Goal: Transaction & Acquisition: Obtain resource

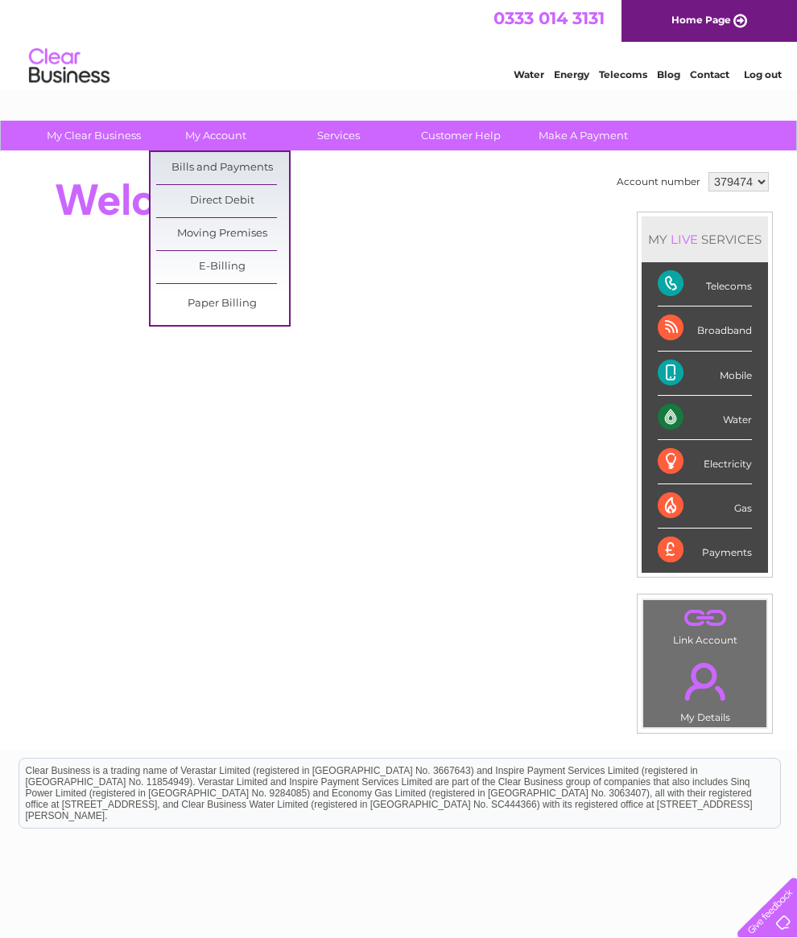
click at [243, 172] on link "Bills and Payments" at bounding box center [222, 168] width 133 height 32
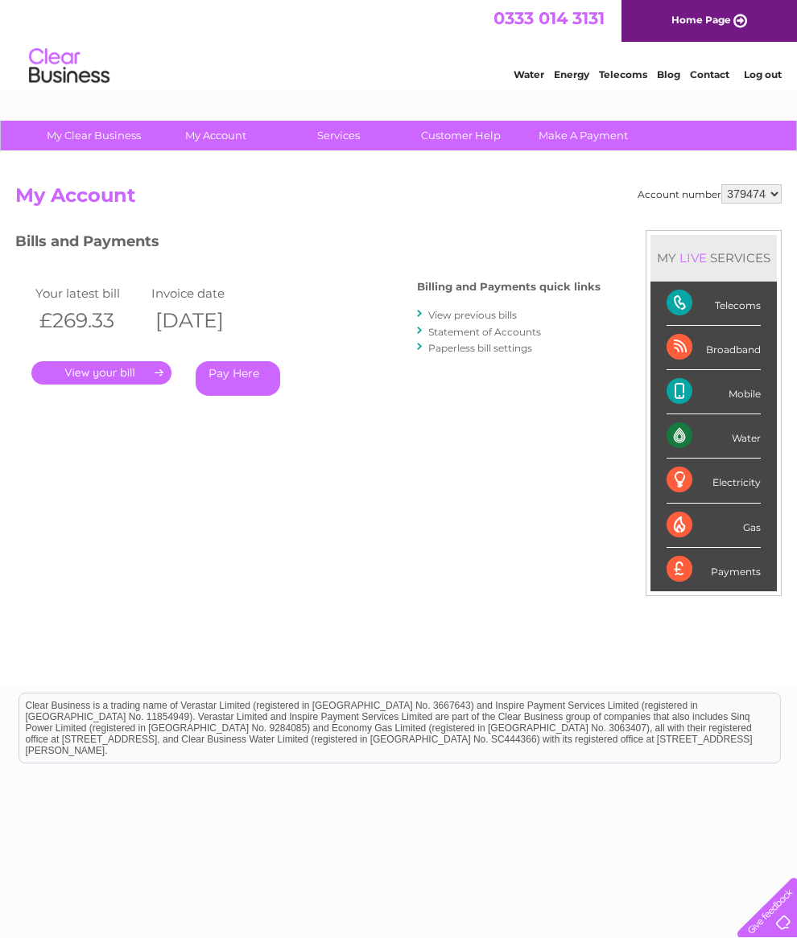
click at [118, 379] on link "." at bounding box center [101, 372] width 140 height 23
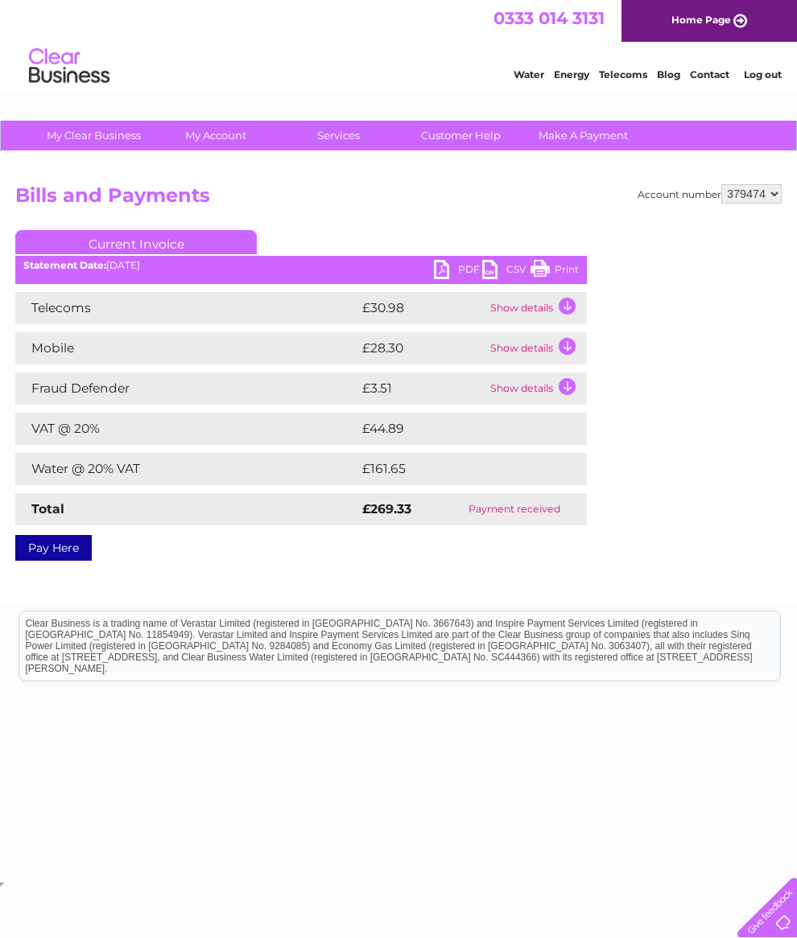
click at [456, 269] on link "PDF" at bounding box center [458, 271] width 48 height 23
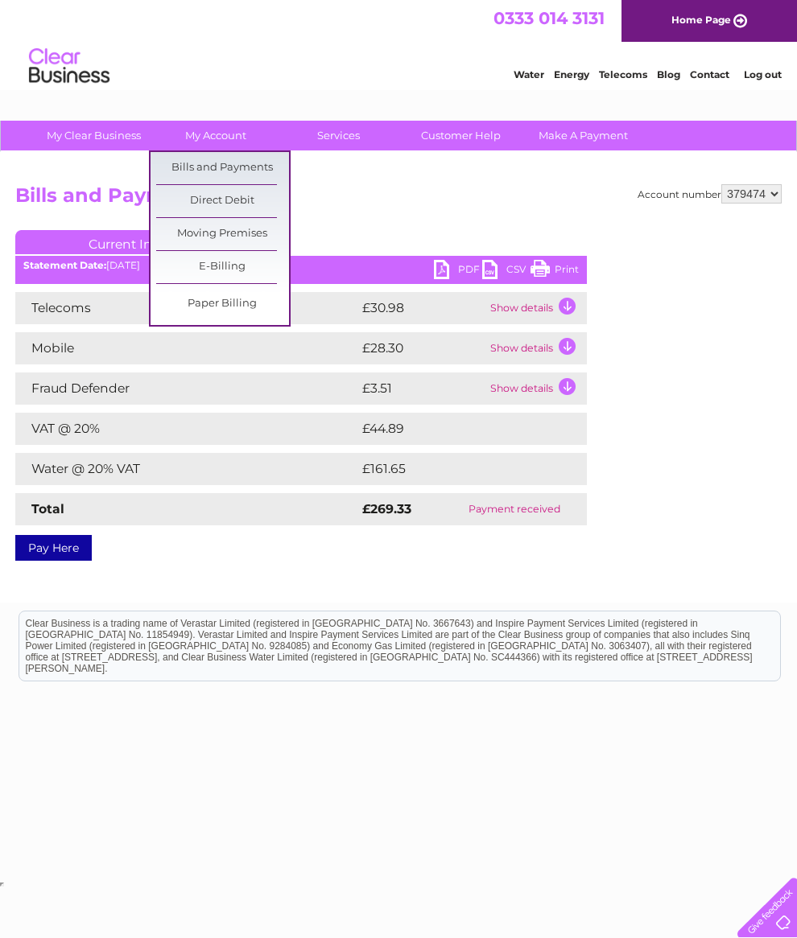
click at [223, 171] on link "Bills and Payments" at bounding box center [222, 168] width 133 height 32
click at [226, 173] on link "Bills and Payments" at bounding box center [222, 168] width 133 height 32
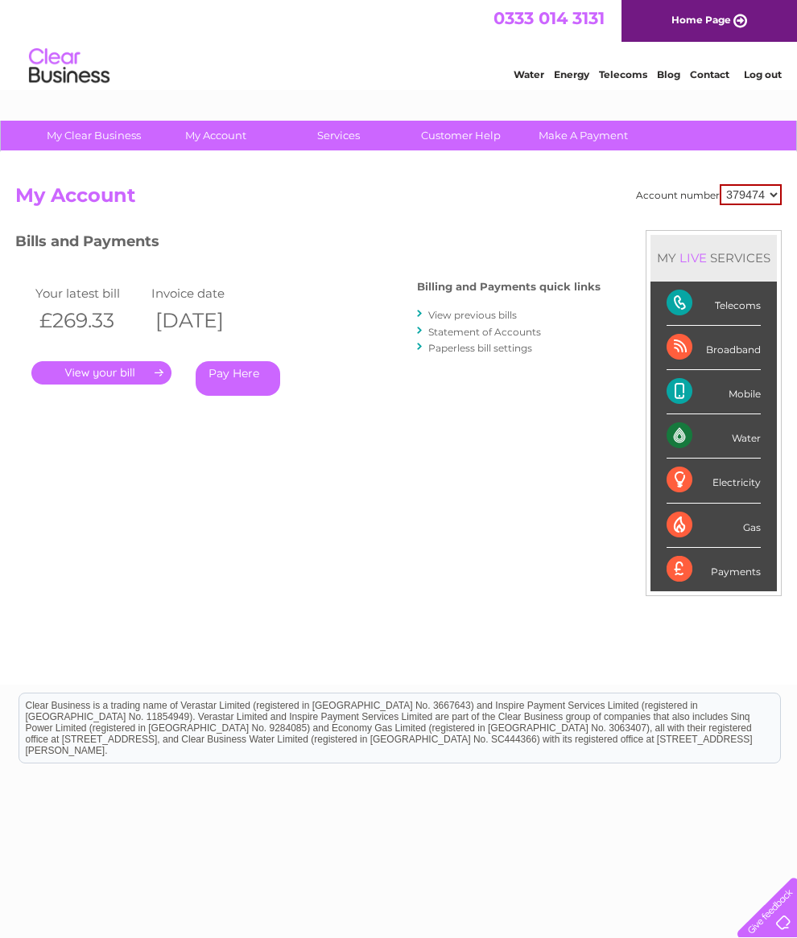
click at [495, 318] on link "View previous bills" at bounding box center [472, 315] width 89 height 12
click at [475, 321] on link "View previous bills" at bounding box center [472, 315] width 89 height 12
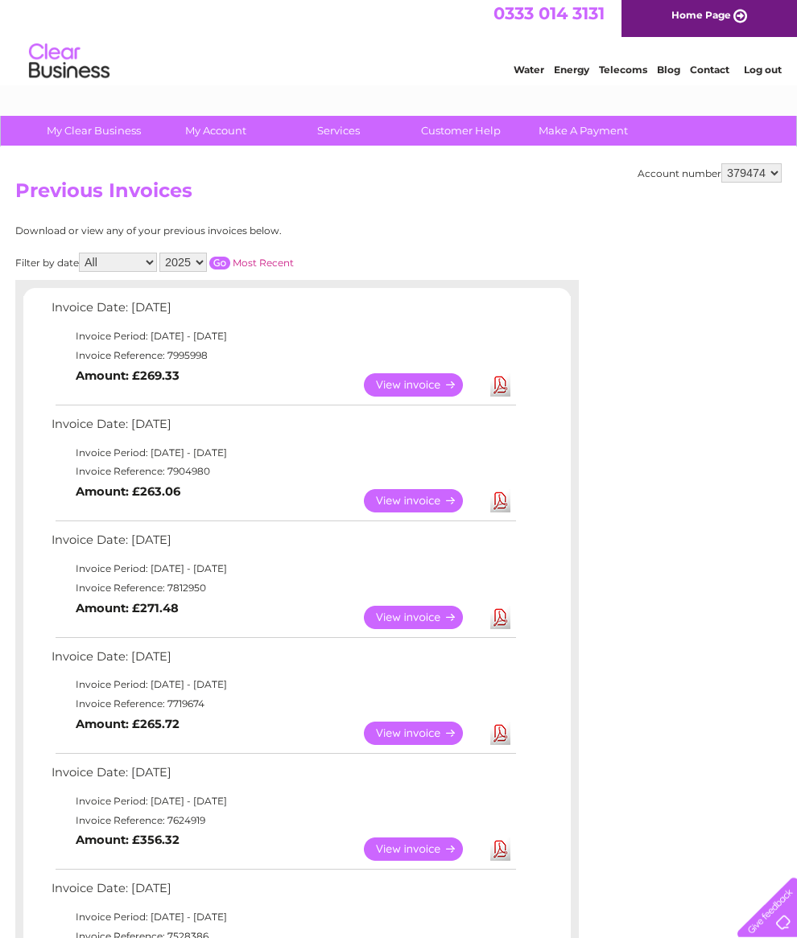
scroll to position [6, 0]
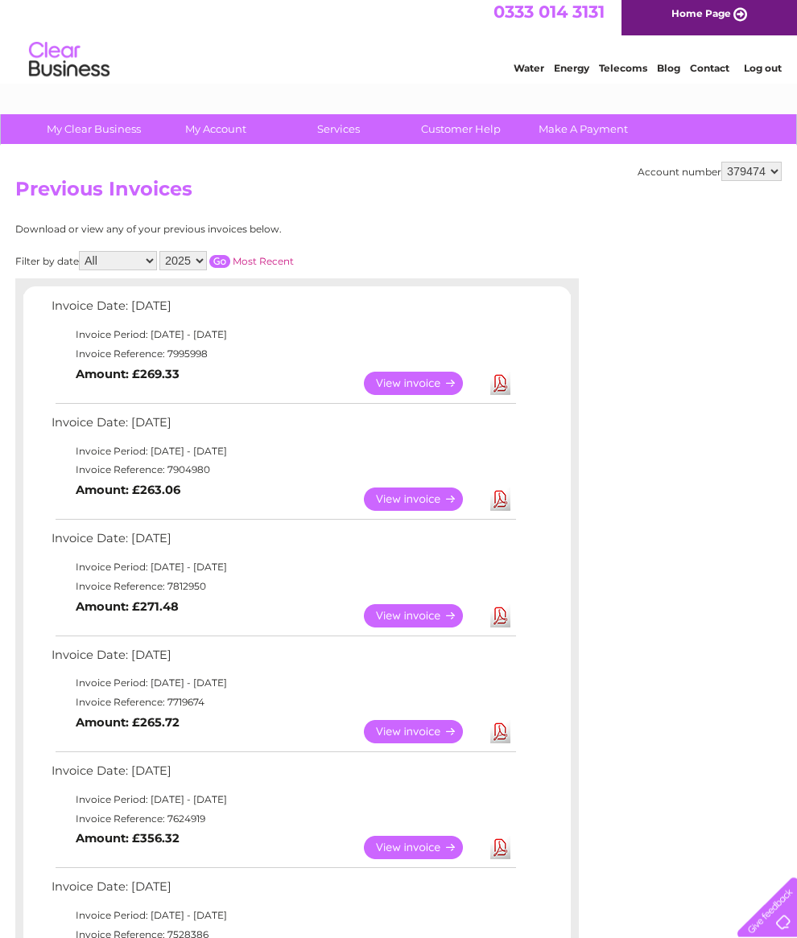
click at [418, 511] on link "View" at bounding box center [423, 499] width 118 height 23
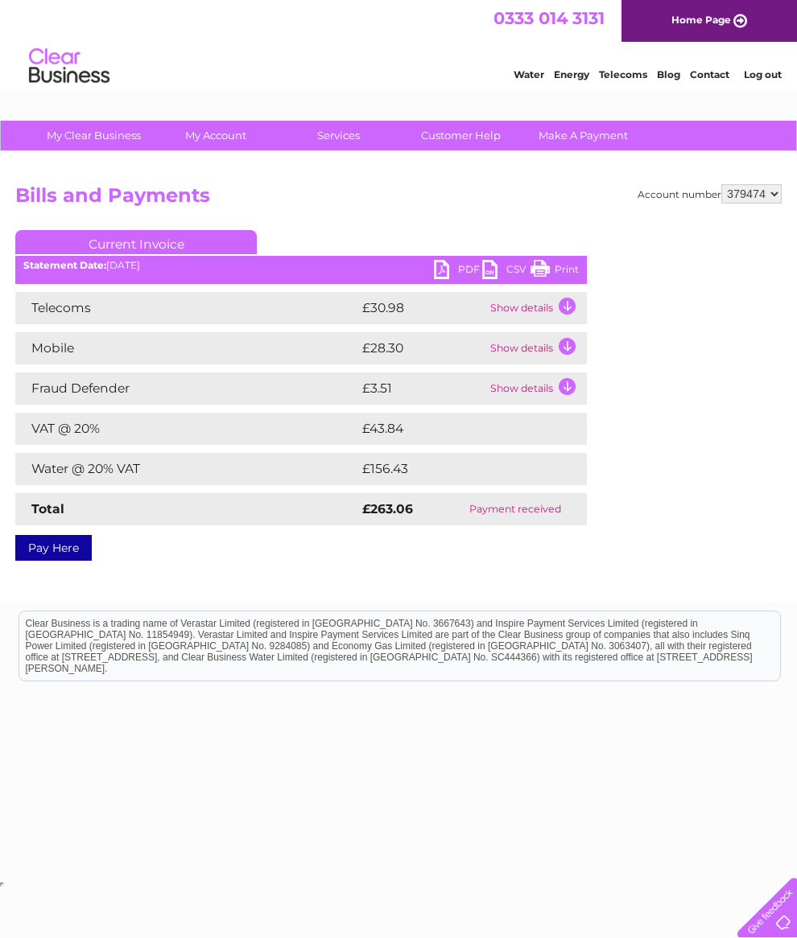
click at [451, 276] on link "PDF" at bounding box center [458, 271] width 48 height 23
